Goal: Information Seeking & Learning: Understand process/instructions

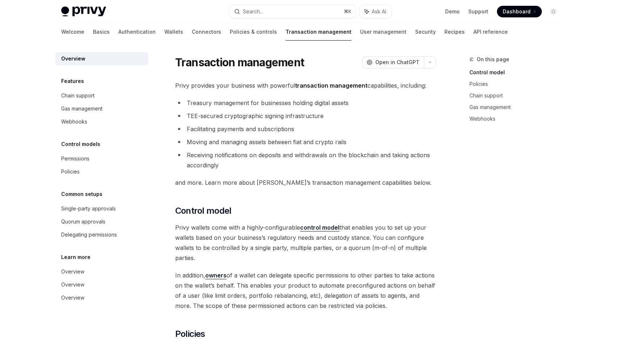
click at [235, 150] on li "Receiving notifications on deposits and withdrawals on the blockchain and takin…" at bounding box center [305, 160] width 261 height 20
click at [228, 169] on li "Receiving notifications on deposits and withdrawals on the blockchain and takin…" at bounding box center [305, 160] width 261 height 20
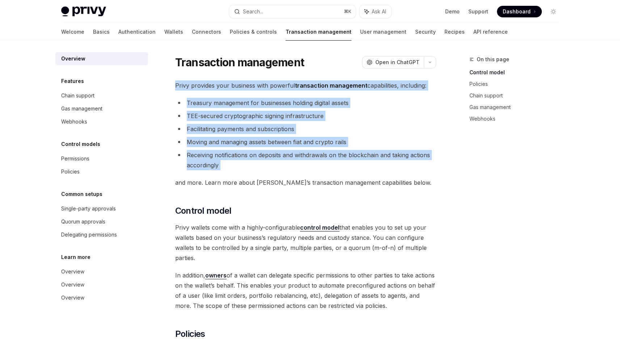
drag, startPoint x: 228, startPoint y: 169, endPoint x: 179, endPoint y: 75, distance: 105.9
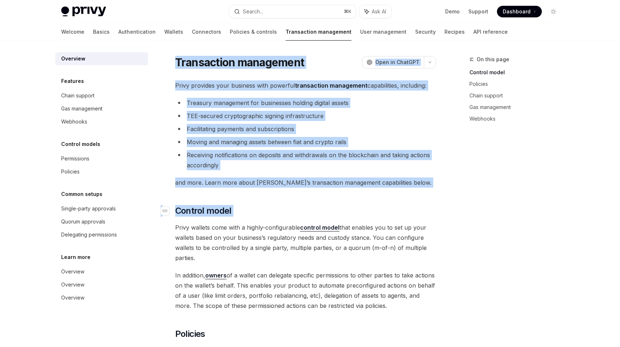
drag, startPoint x: 174, startPoint y: 60, endPoint x: 394, endPoint y: 208, distance: 264.9
click at [398, 209] on h2 "​ Control model" at bounding box center [305, 211] width 261 height 12
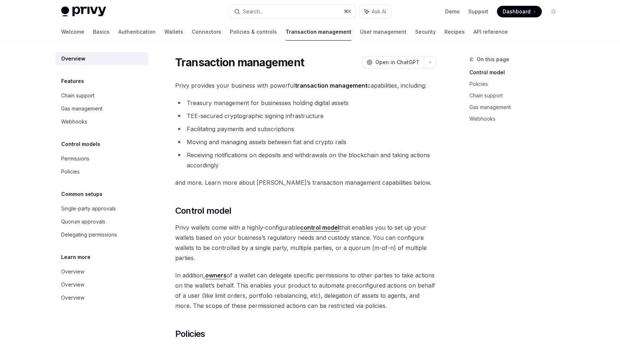
drag, startPoint x: 389, startPoint y: 303, endPoint x: 190, endPoint y: 61, distance: 313.0
click at [180, 61] on h1 "Transaction management" at bounding box center [239, 62] width 129 height 13
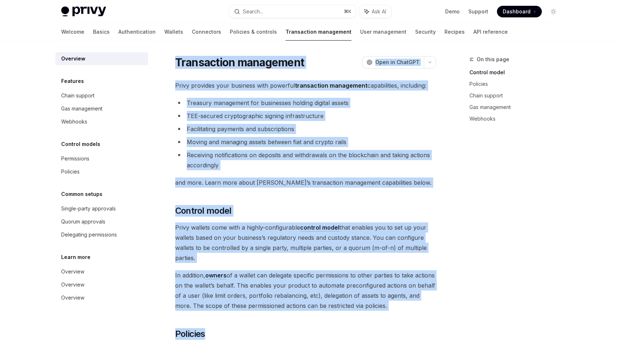
drag, startPoint x: 180, startPoint y: 61, endPoint x: 417, endPoint y: 311, distance: 344.7
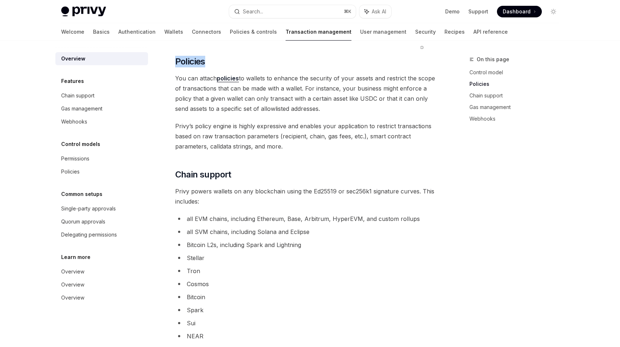
scroll to position [277, 0]
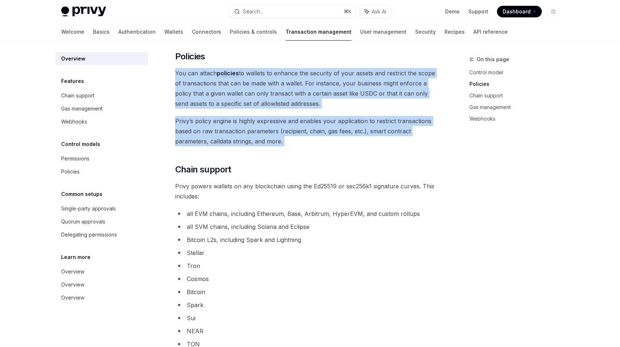
drag, startPoint x: 296, startPoint y: 148, endPoint x: 165, endPoint y: 69, distance: 152.7
click at [165, 69] on div "Transaction management OpenAI Open in ChatGPT OpenAI Open in ChatGPT Privy prov…" at bounding box center [238, 239] width 400 height 922
click at [167, 59] on div "Navigate to header" at bounding box center [165, 56] width 9 height 9
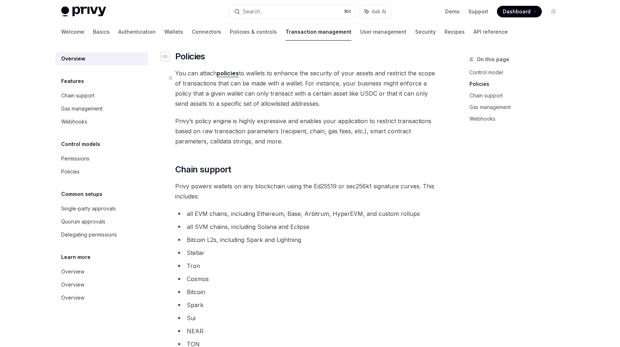
scroll to position [273, 0]
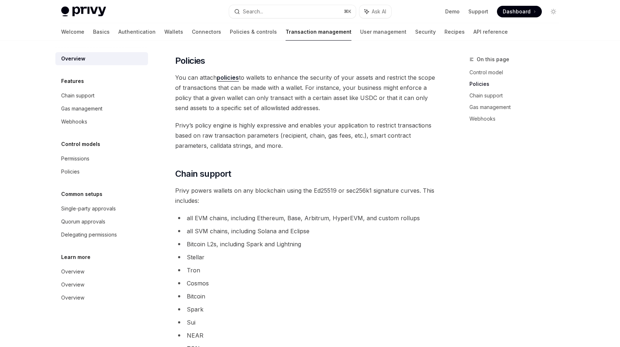
drag, startPoint x: 167, startPoint y: 59, endPoint x: 301, endPoint y: 143, distance: 158.3
click at [300, 138] on div "Privy provides your business with powerful transaction management capabilities,…" at bounding box center [305, 201] width 261 height 789
click at [301, 143] on span "Privy’s policy engine is highly expressive and enables your application to rest…" at bounding box center [305, 135] width 261 height 30
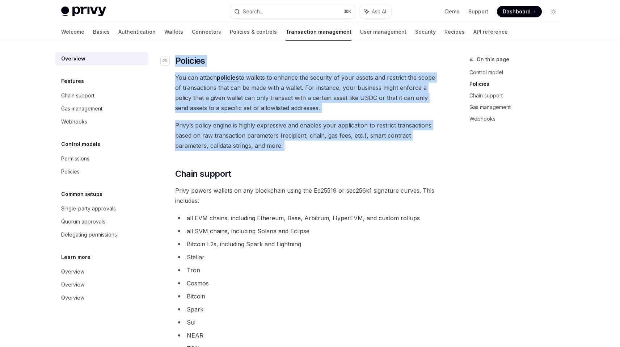
drag, startPoint x: 301, startPoint y: 143, endPoint x: 172, endPoint y: 55, distance: 156.3
click at [175, 55] on div "Privy provides your business with powerful transaction management capabilities,…" at bounding box center [305, 201] width 261 height 789
click at [324, 133] on span "Privy’s policy engine is highly expressive and enables your application to rest…" at bounding box center [305, 135] width 261 height 30
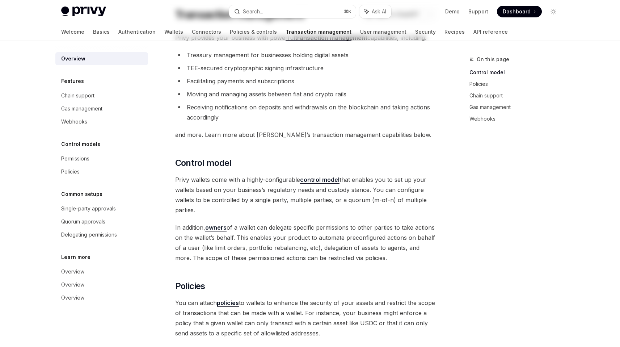
scroll to position [0, 0]
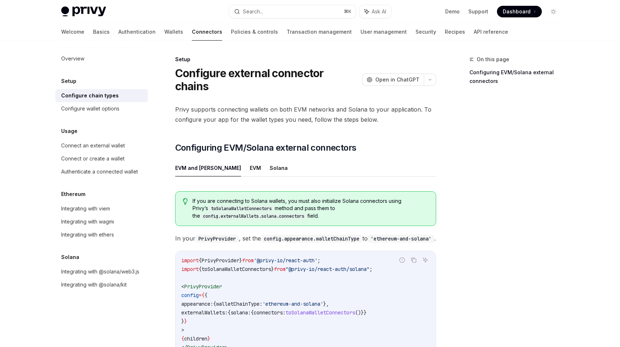
scroll to position [98, 0]
